Goal: Obtain resource: Obtain resource

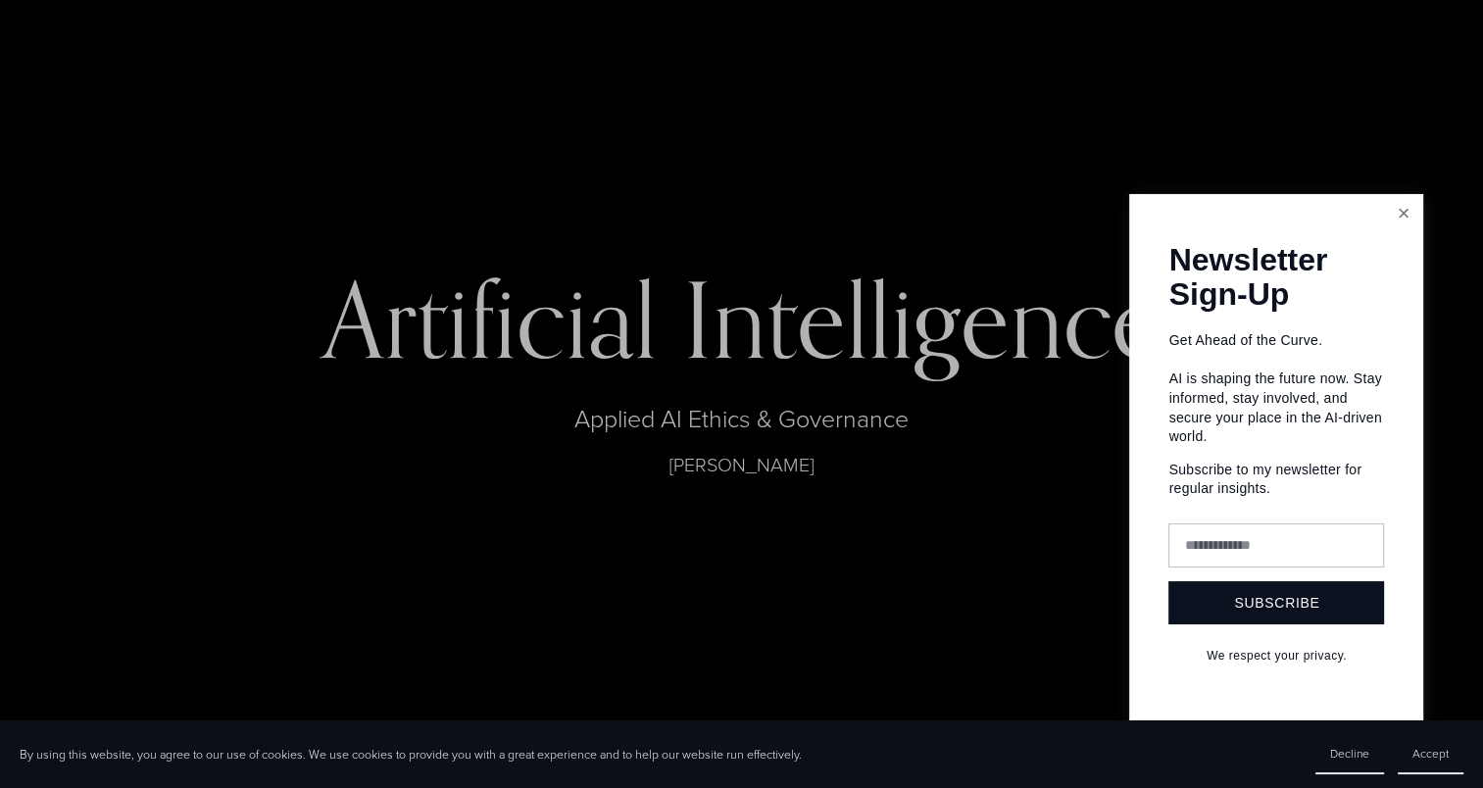
click at [1403, 201] on link "Close" at bounding box center [1403, 214] width 34 height 34
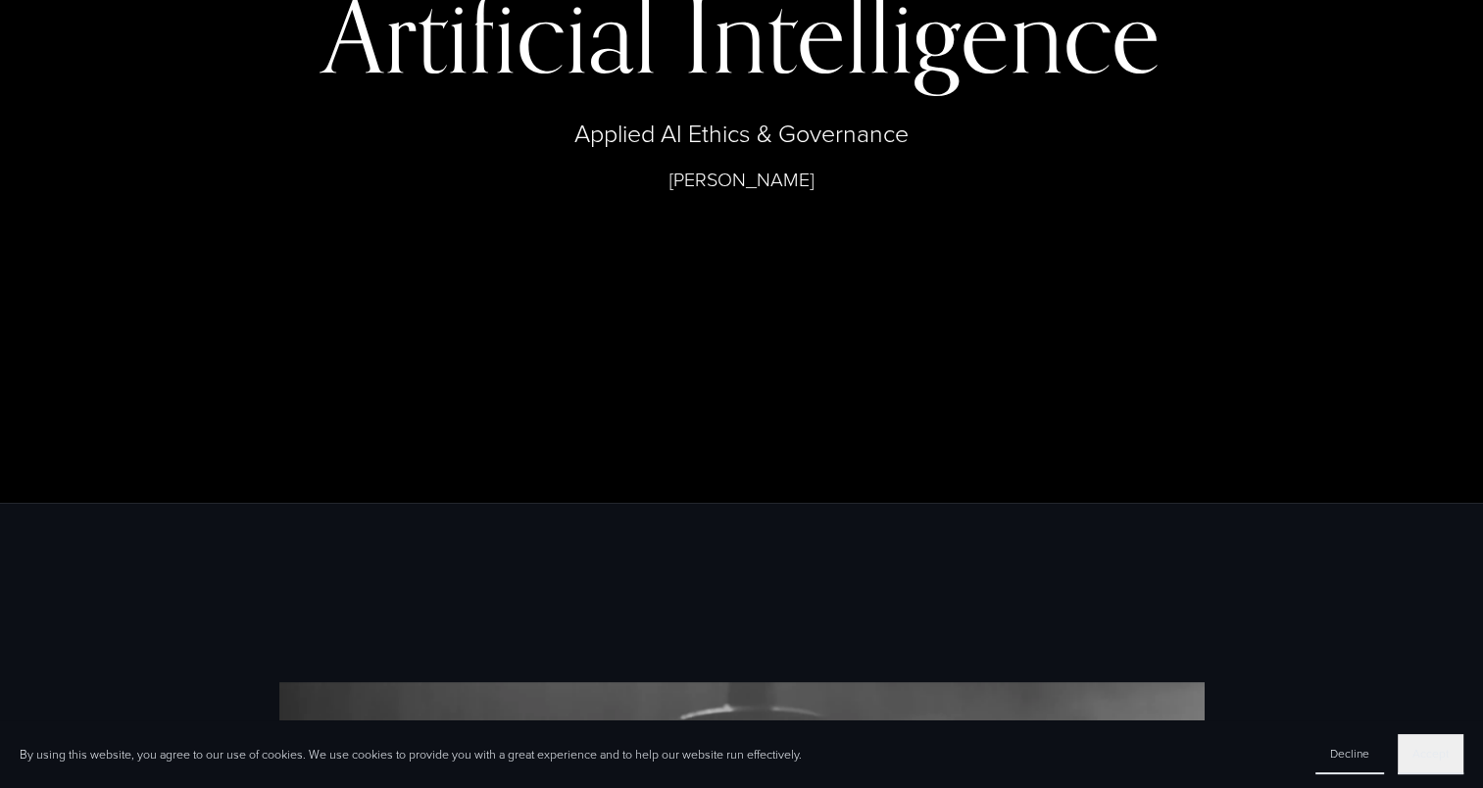
scroll to position [290, 0]
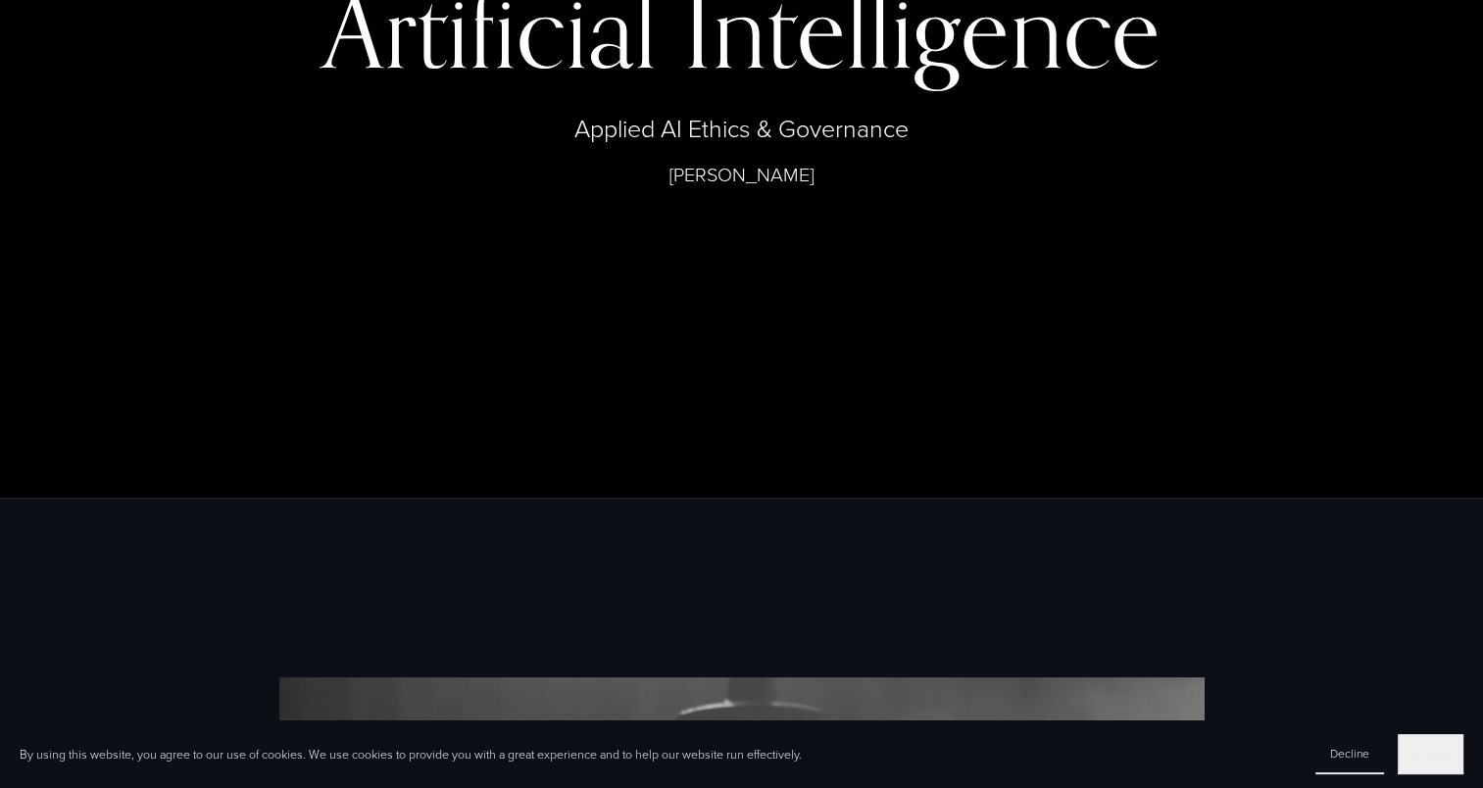
click at [1414, 751] on span "Accept" at bounding box center [1431, 753] width 36 height 17
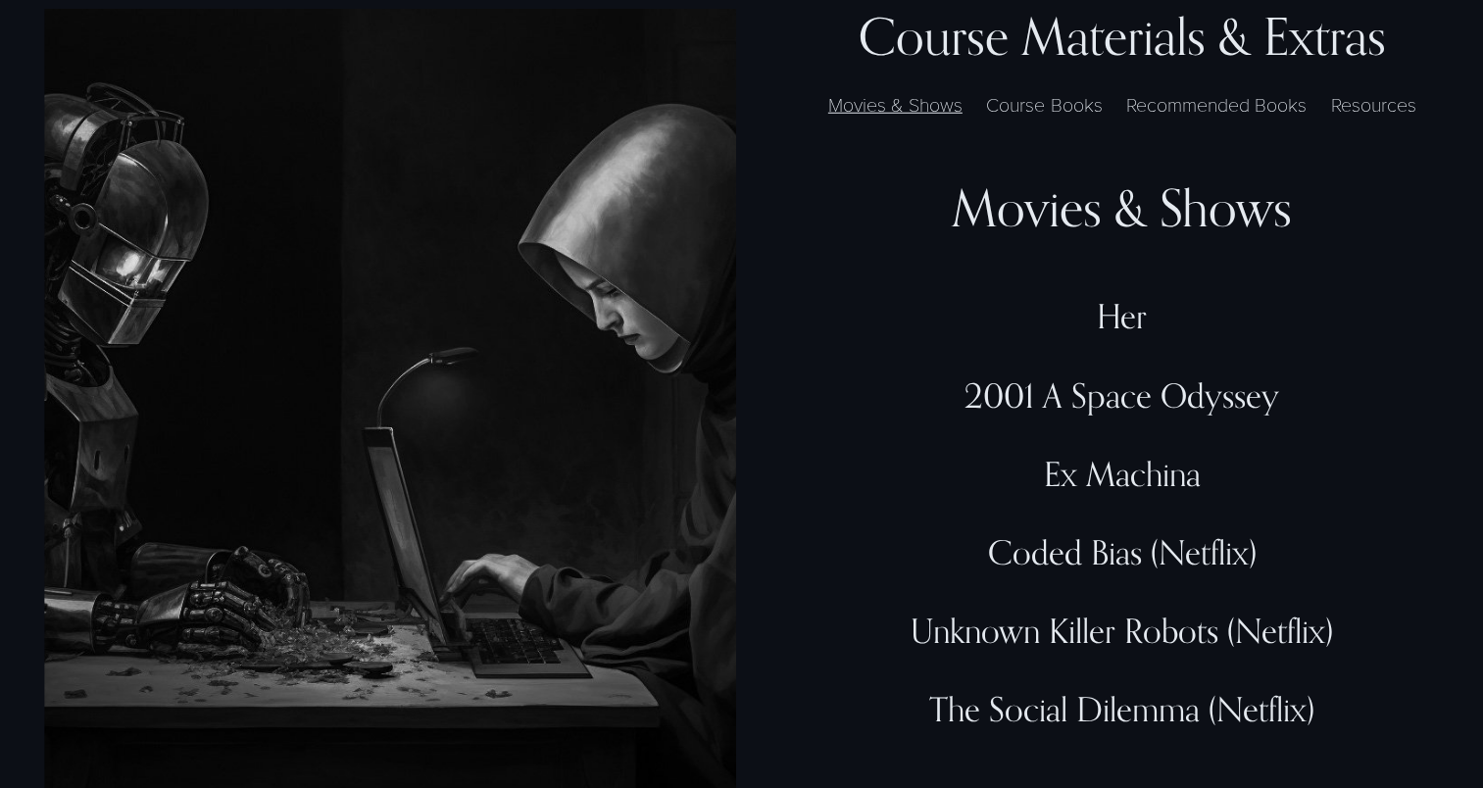
scroll to position [5269, 0]
click at [1368, 120] on label "Resources" at bounding box center [1373, 105] width 105 height 28
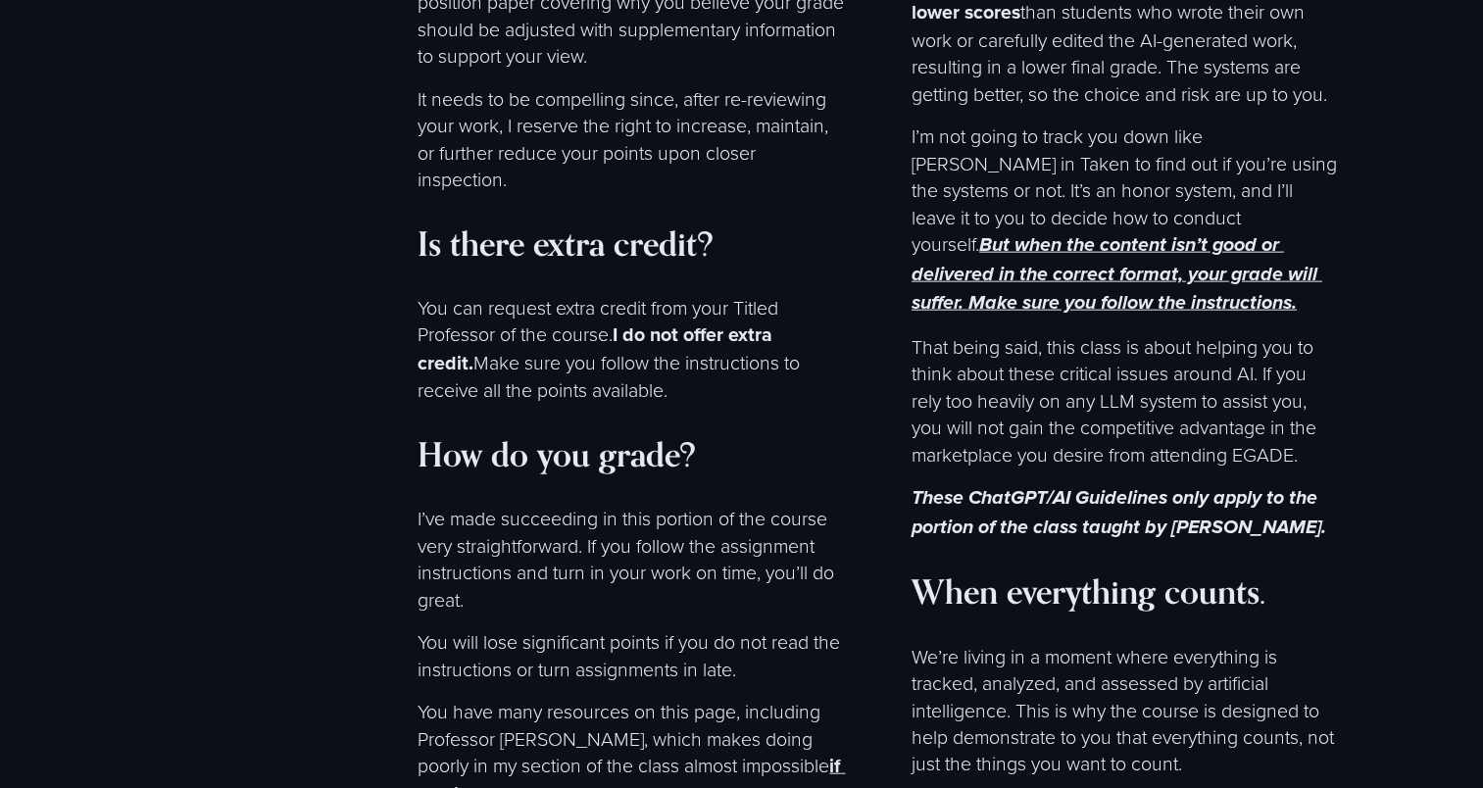
scroll to position [11732, 0]
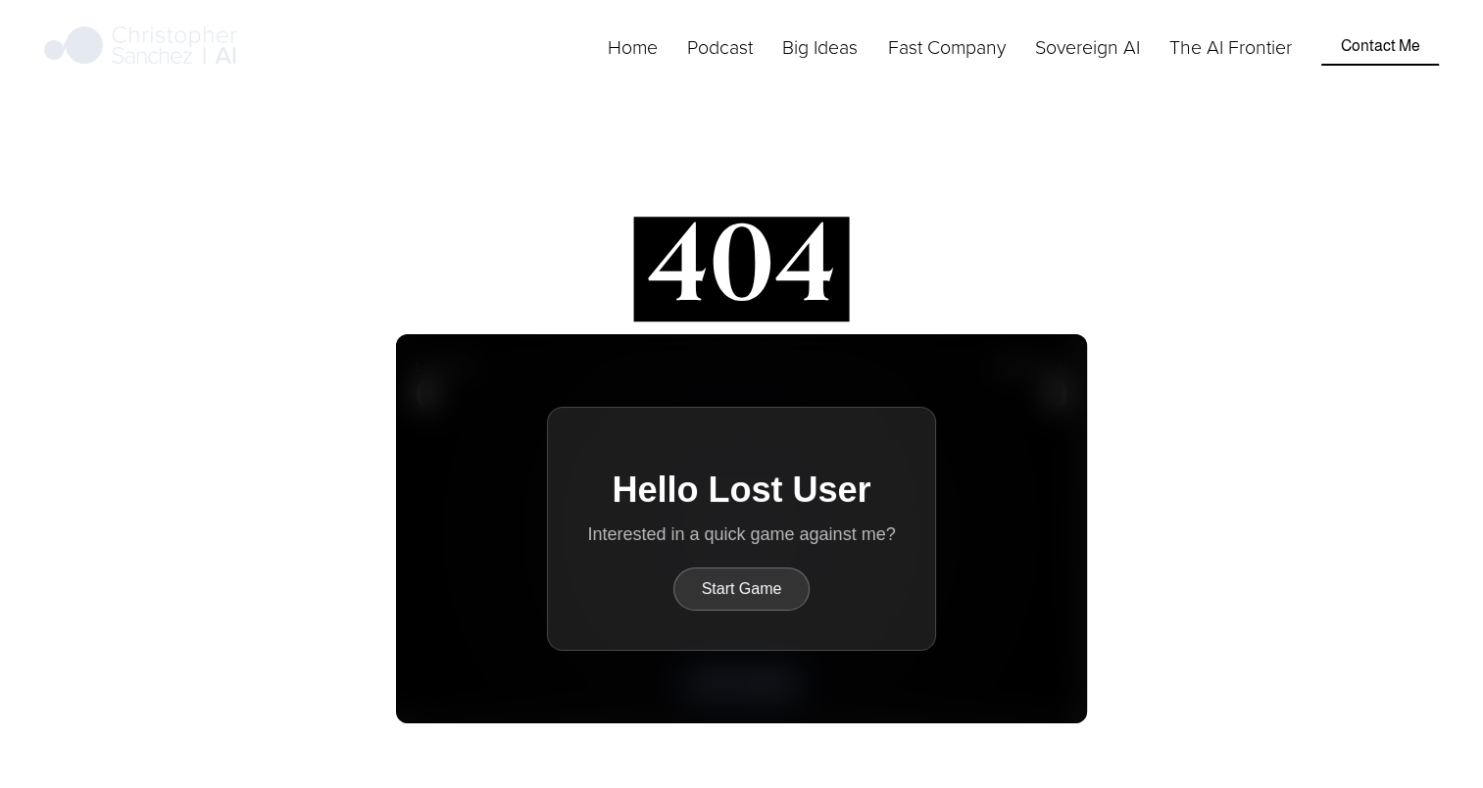
click at [633, 62] on link "Home" at bounding box center [633, 46] width 50 height 30
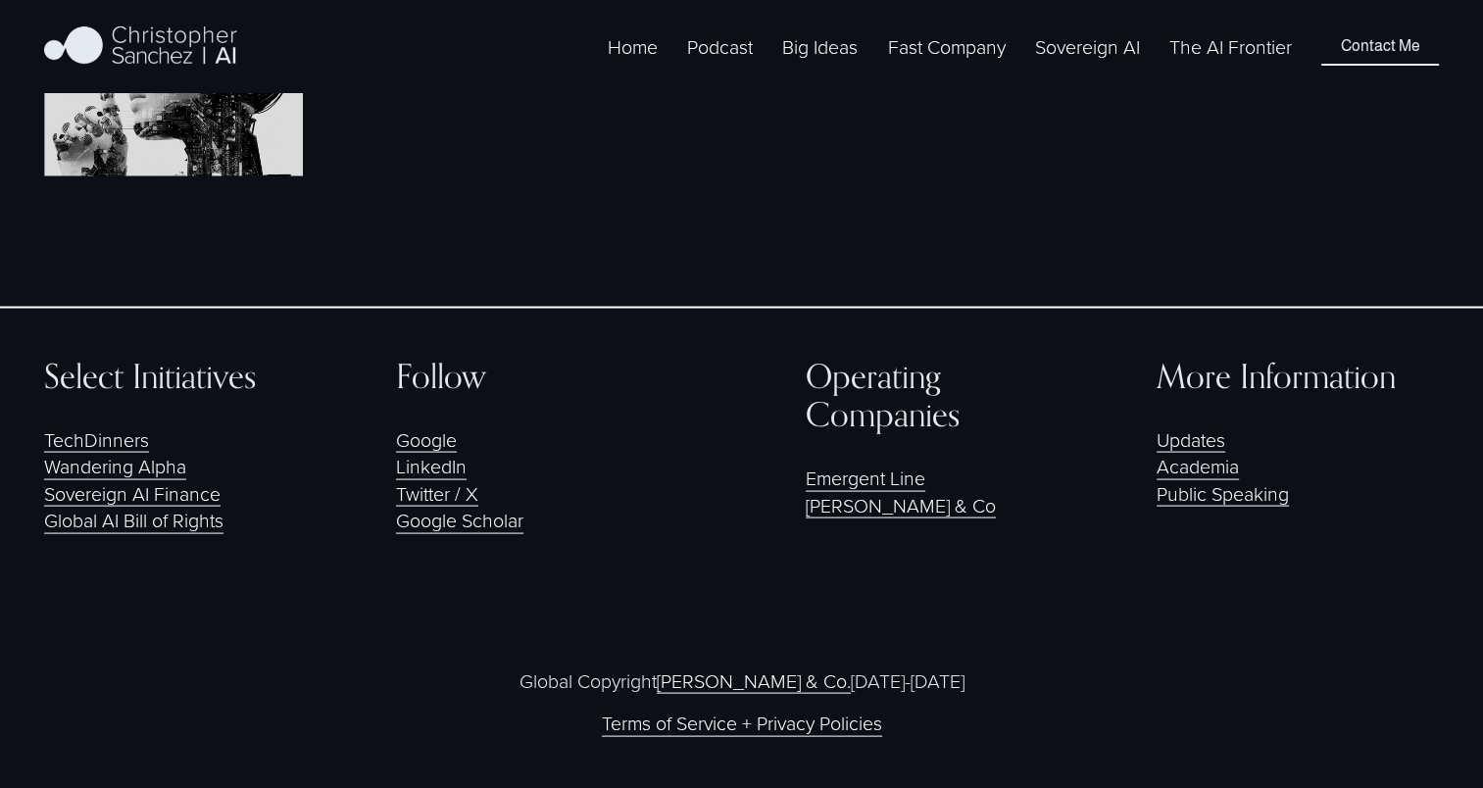
scroll to position [3855, 0]
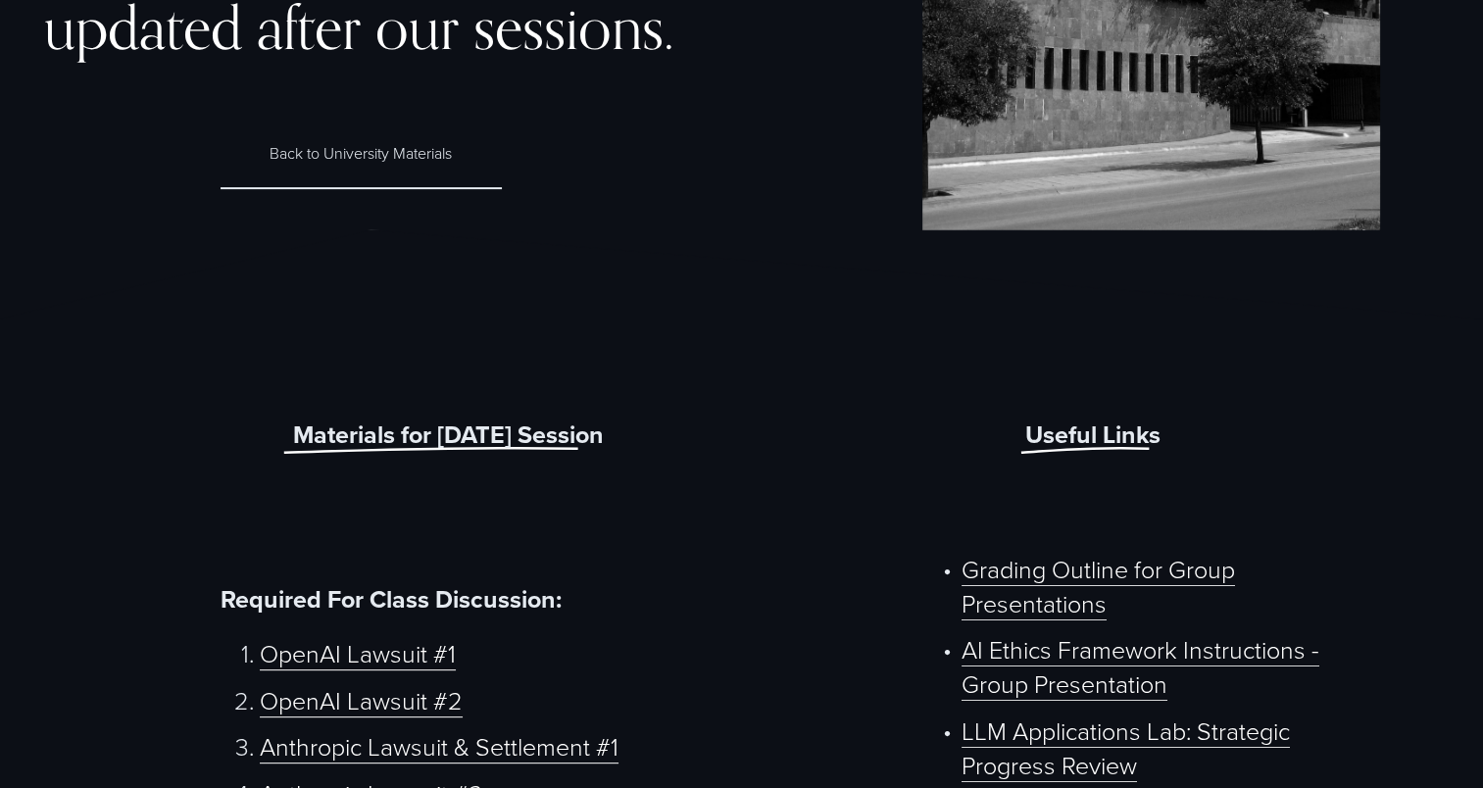
scroll to position [906, 0]
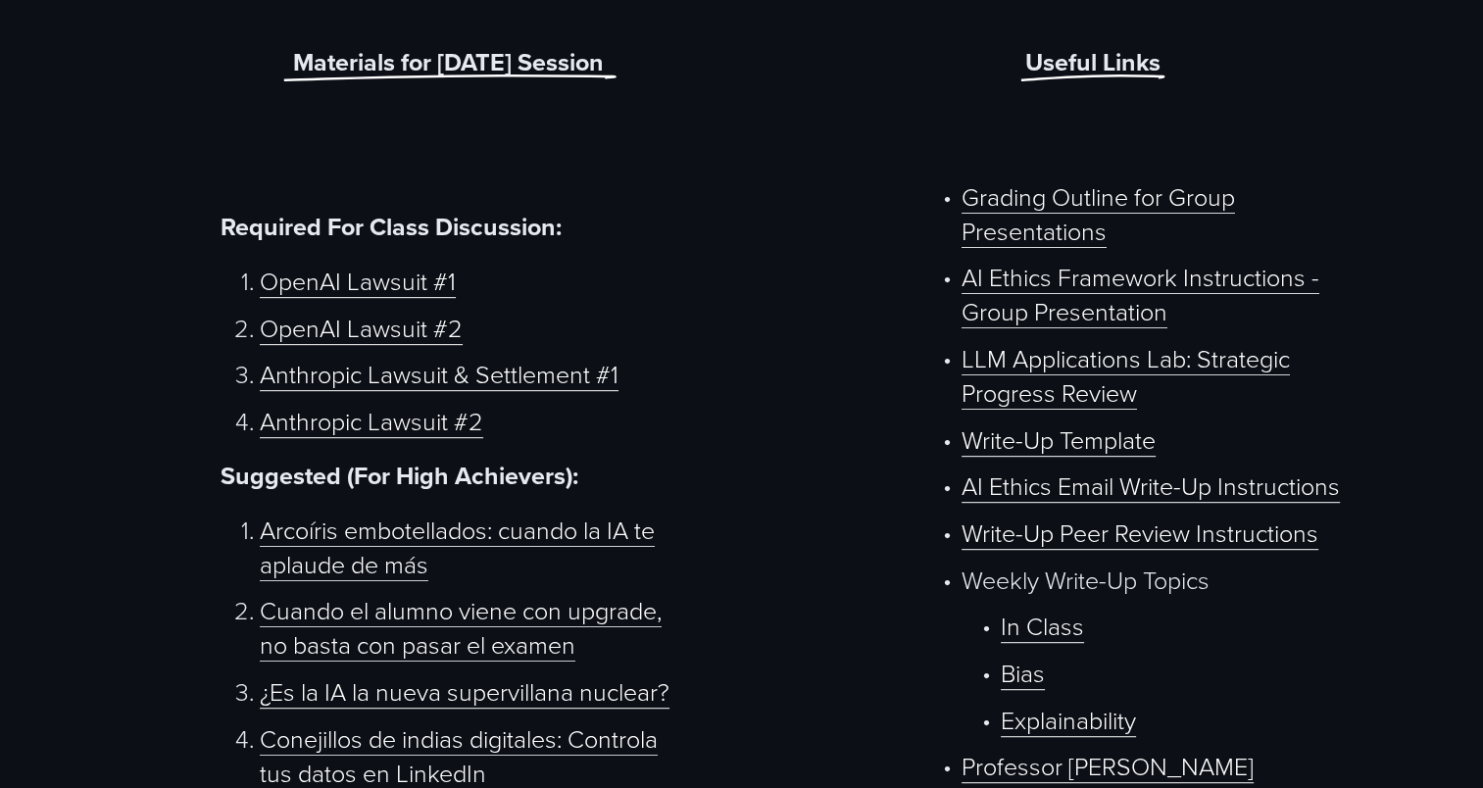
click at [1023, 497] on link "AI Ethics Email Write-Up Instructions" at bounding box center [1151, 486] width 378 height 34
